Goal: Task Accomplishment & Management: Use online tool/utility

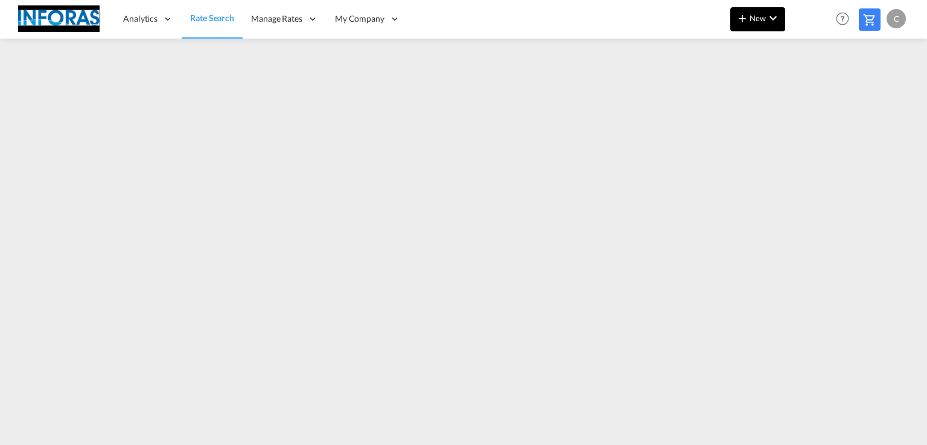
click at [762, 18] on span "New" at bounding box center [757, 18] width 45 height 10
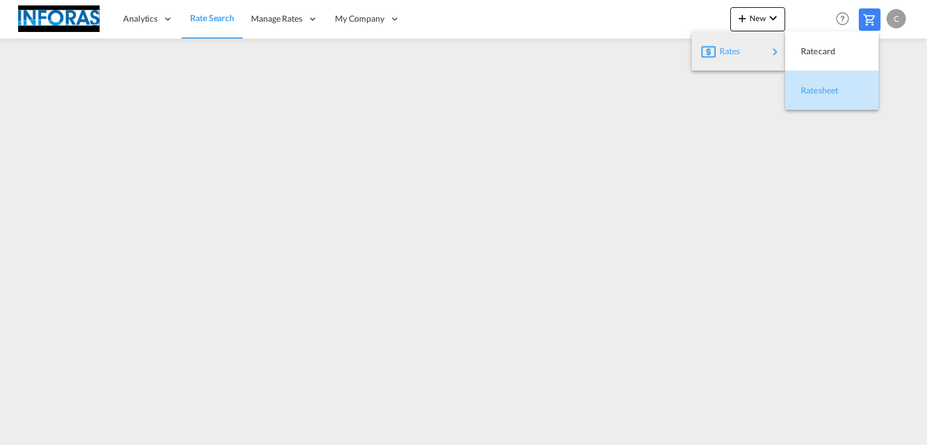
click at [804, 88] on span "Ratesheet" at bounding box center [807, 90] width 13 height 24
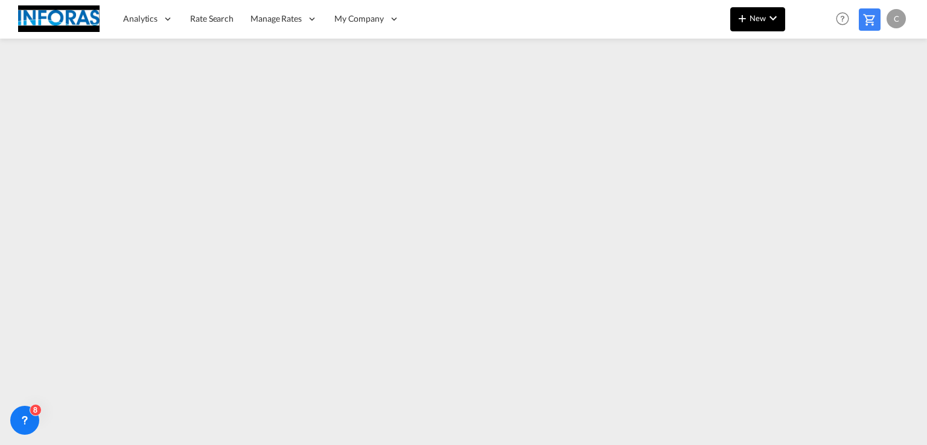
click at [751, 18] on span "New" at bounding box center [757, 18] width 45 height 10
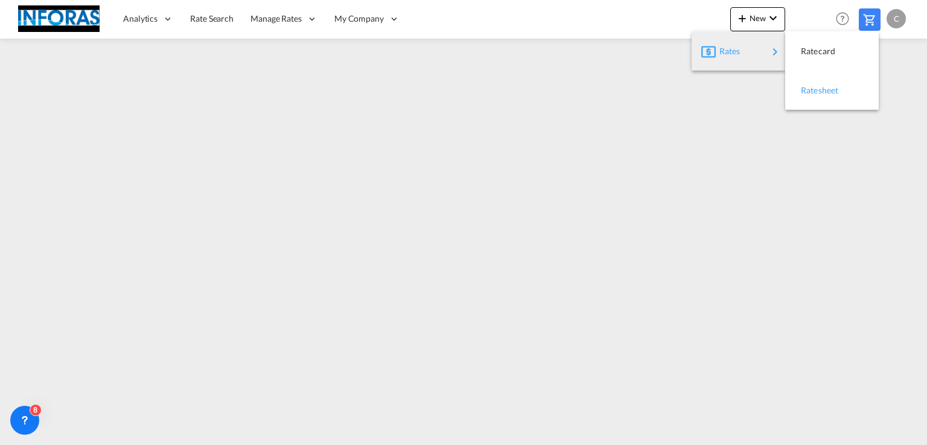
click at [814, 91] on span "Ratesheet" at bounding box center [807, 90] width 13 height 24
